Goal: Task Accomplishment & Management: Use online tool/utility

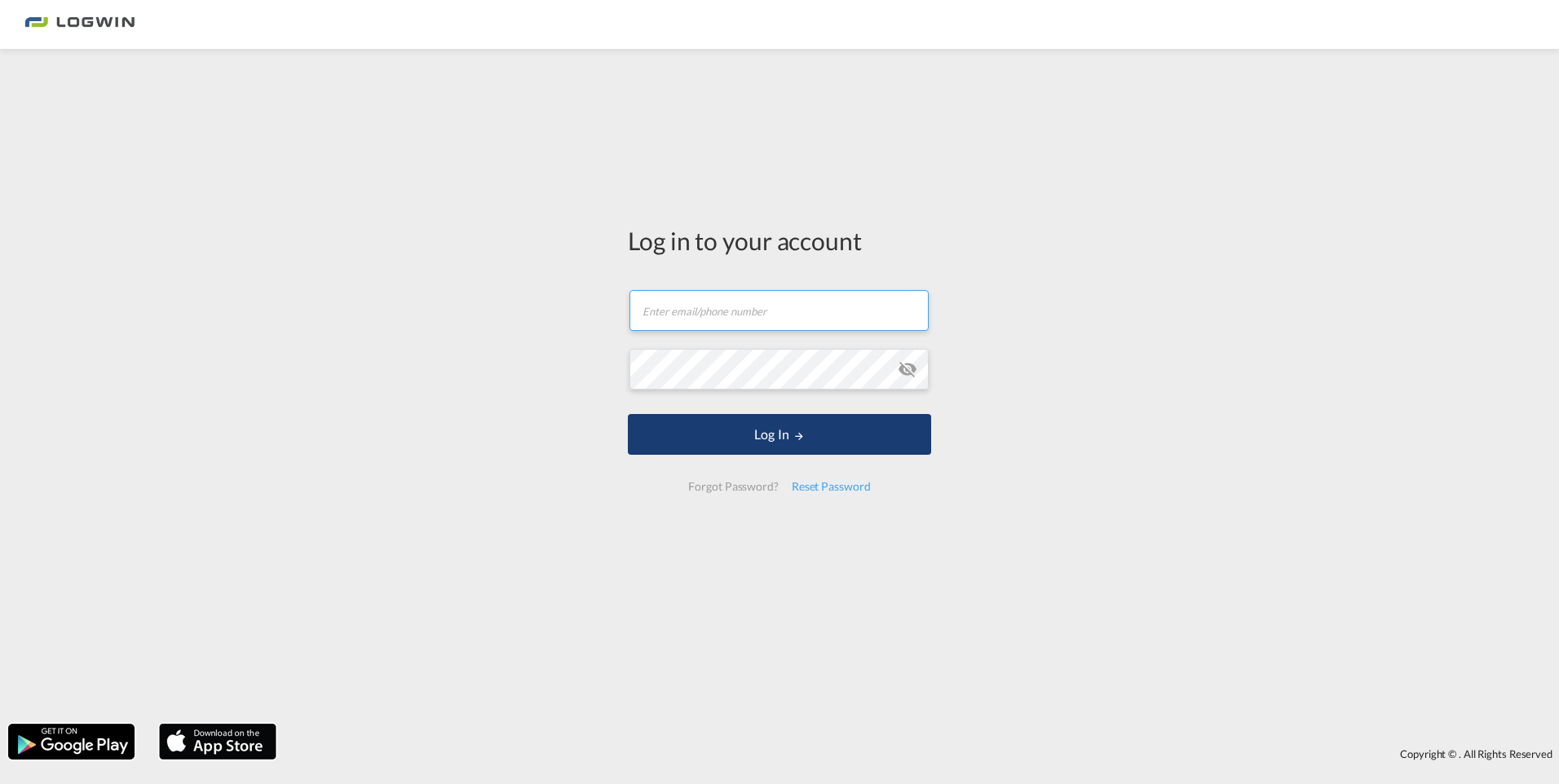
type input "[EMAIL_ADDRESS][DOMAIN_NAME]"
click at [800, 438] on md-icon "LOGIN" at bounding box center [798, 436] width 11 height 11
